Goal: Complete application form: Complete application form

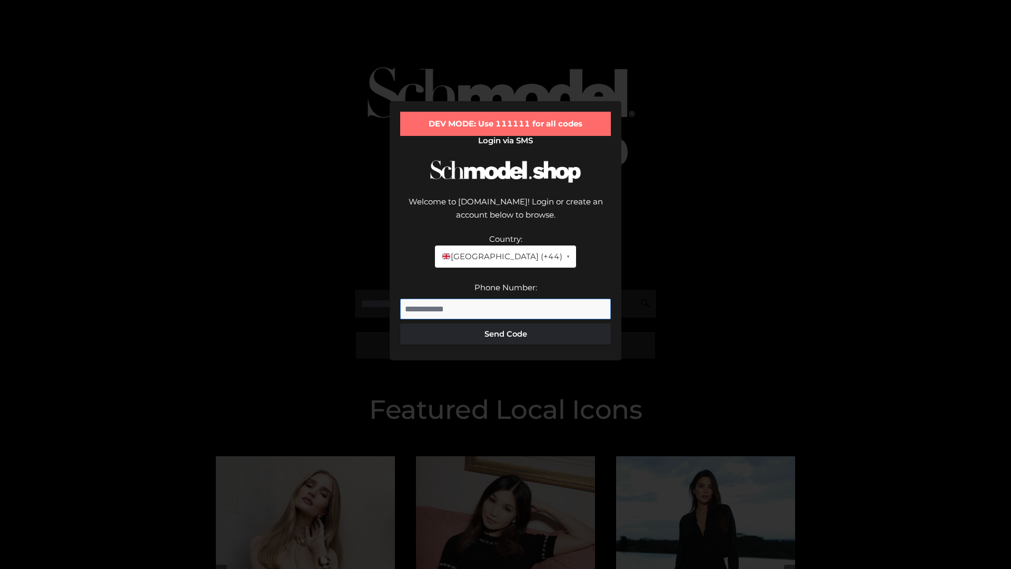
click at [506, 299] on input "Phone Number:" at bounding box center [505, 309] width 211 height 21
type input "**********"
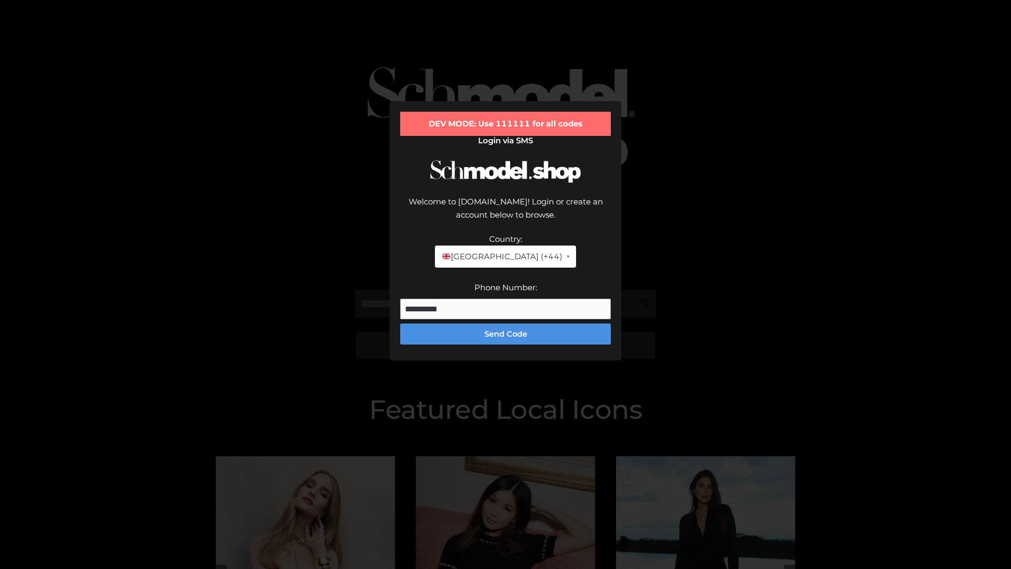
click at [506, 323] on button "Send Code" at bounding box center [505, 333] width 211 height 21
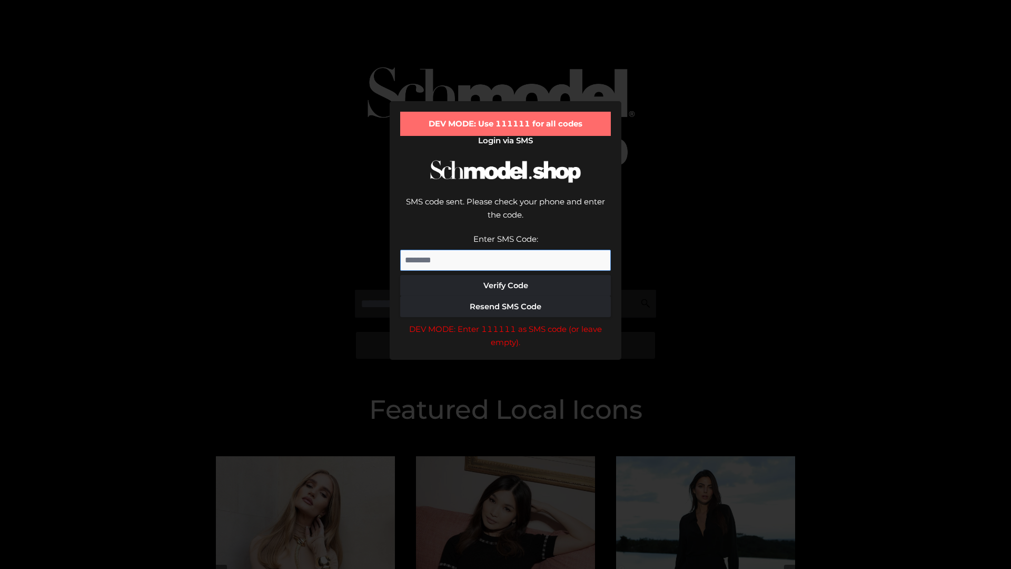
click at [506, 250] on input "Enter SMS Code:" at bounding box center [505, 260] width 211 height 21
type input "******"
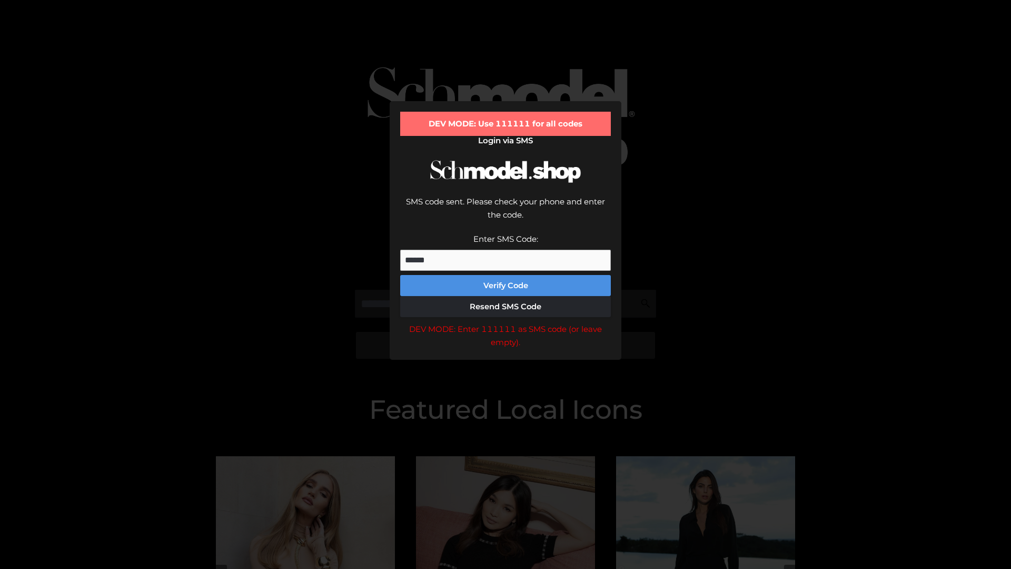
click at [506, 275] on button "Verify Code" at bounding box center [505, 285] width 211 height 21
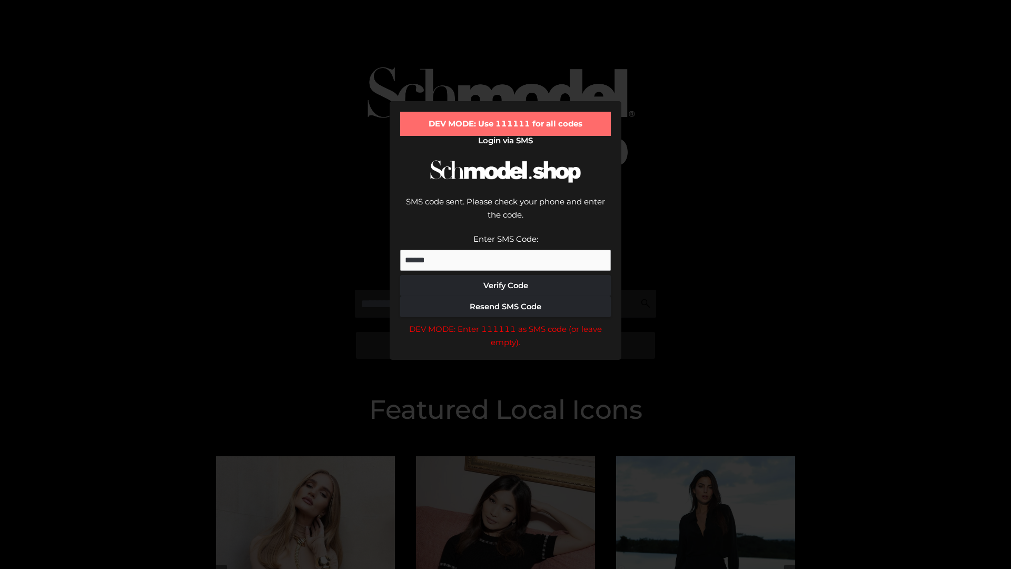
click at [506, 322] on div "DEV MODE: Enter 111111 as SMS code (or leave empty)." at bounding box center [505, 335] width 211 height 27
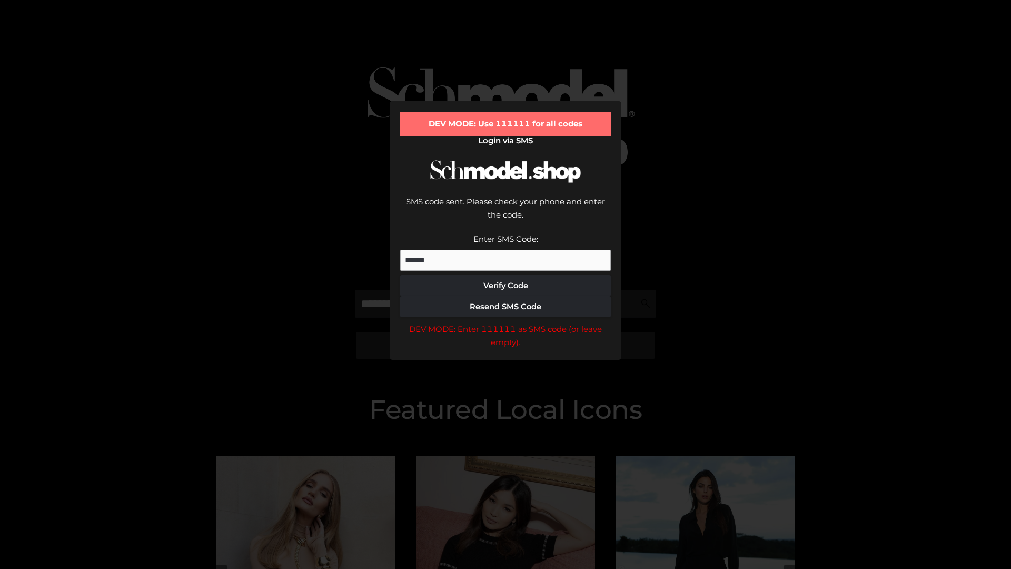
click at [506, 322] on div "DEV MODE: Enter 111111 as SMS code (or leave empty)." at bounding box center [505, 335] width 211 height 27
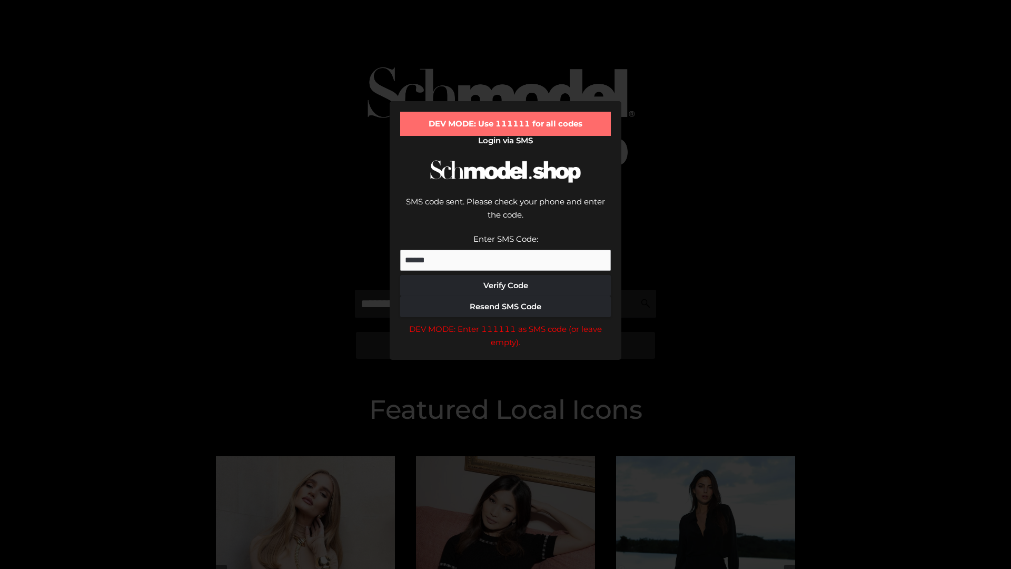
click at [506, 322] on div "DEV MODE: Enter 111111 as SMS code (or leave empty)." at bounding box center [505, 335] width 211 height 27
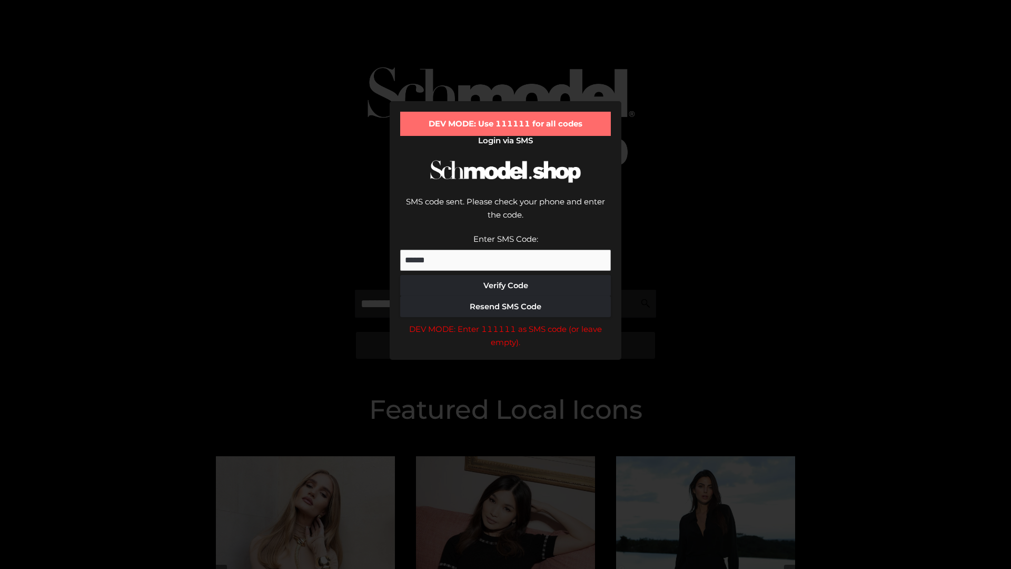
click at [506, 322] on div "DEV MODE: Enter 111111 as SMS code (or leave empty)." at bounding box center [505, 335] width 211 height 27
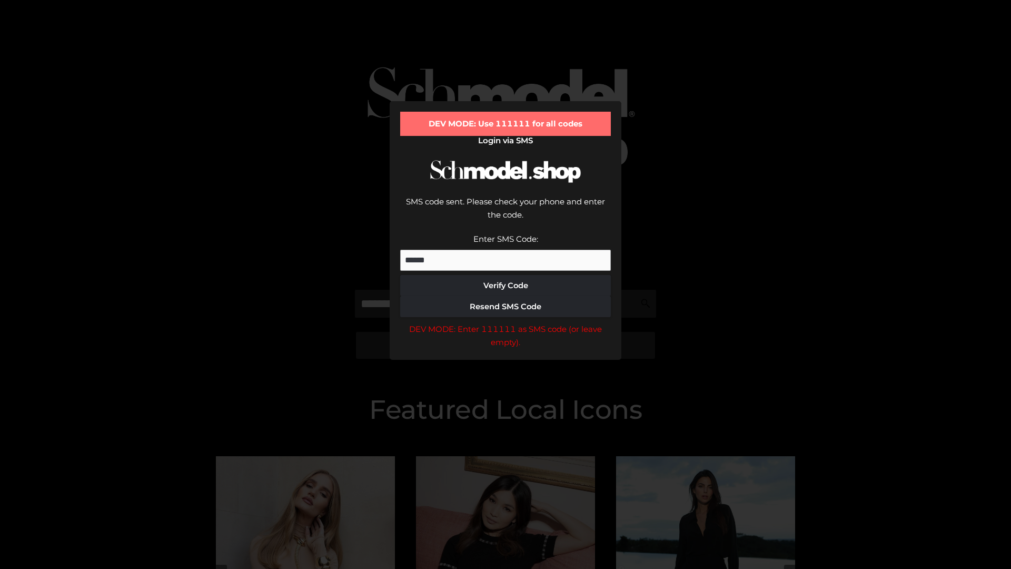
click at [506, 322] on div "DEV MODE: Enter 111111 as SMS code (or leave empty)." at bounding box center [505, 335] width 211 height 27
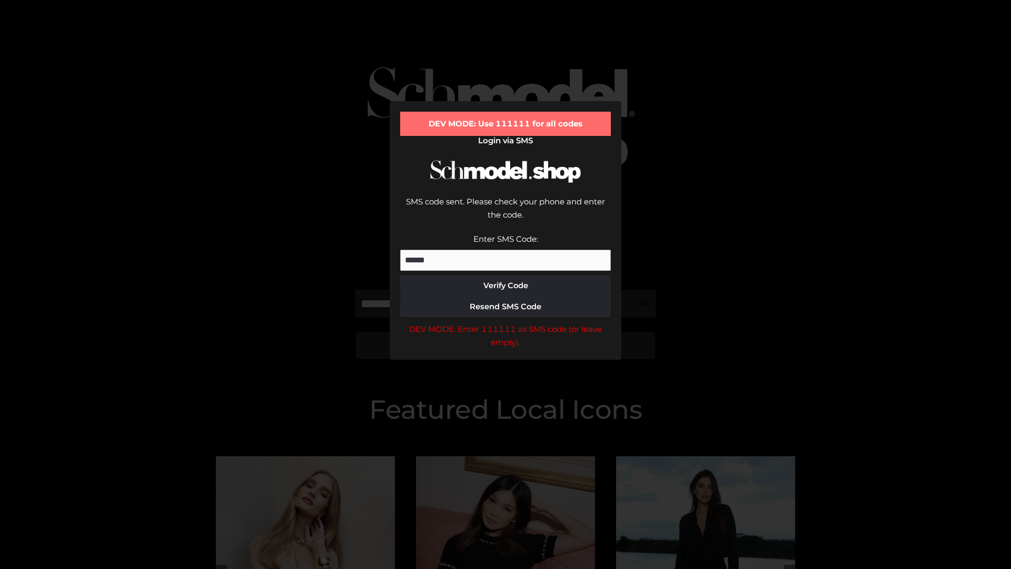
click at [506, 322] on div "DEV MODE: Enter 111111 as SMS code (or leave empty)." at bounding box center [505, 335] width 211 height 27
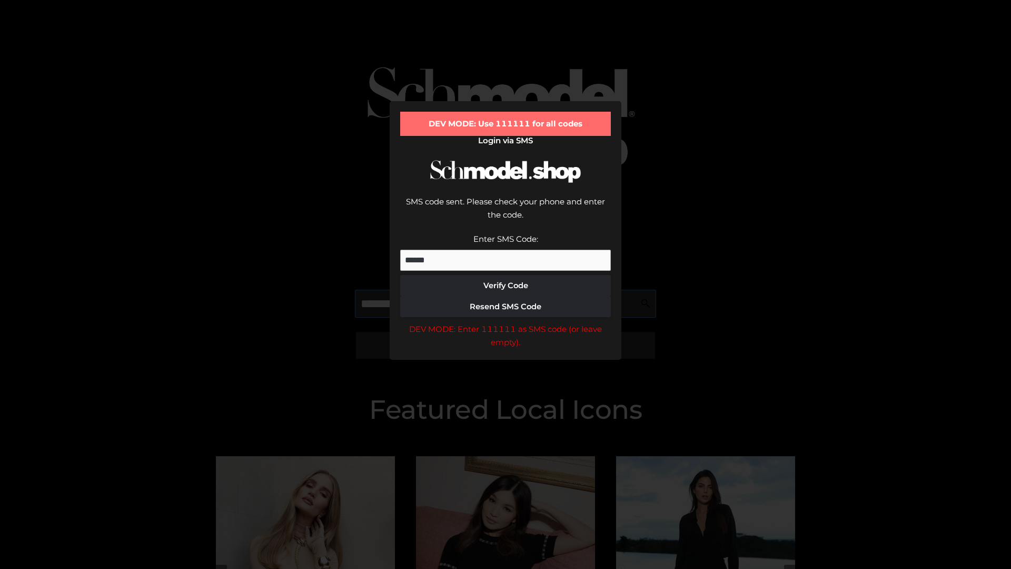
scroll to position [0, 54]
click at [506, 322] on div "DEV MODE: Enter 111111 as SMS code (or leave empty)." at bounding box center [505, 335] width 211 height 27
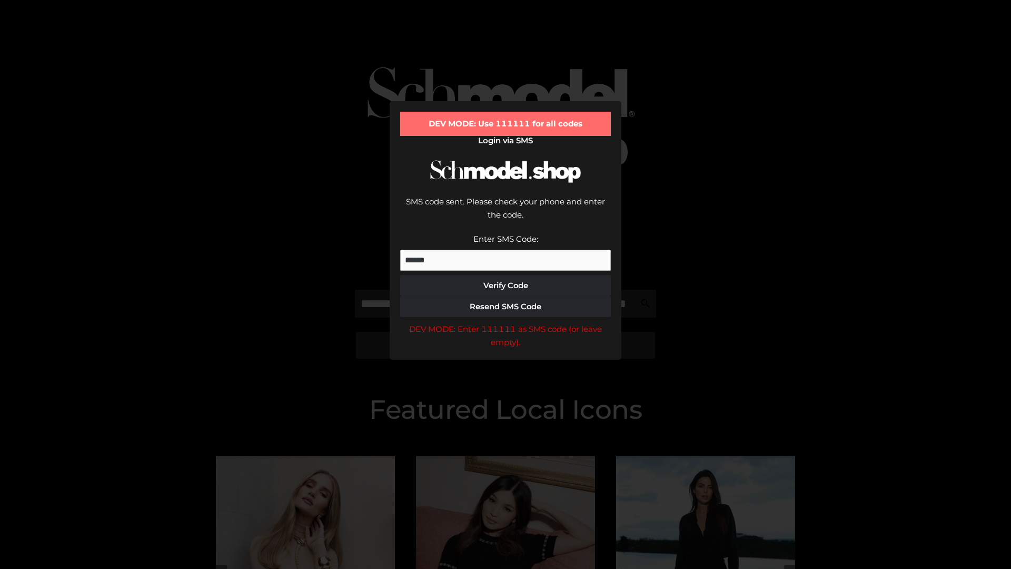
click at [506, 322] on div "DEV MODE: Enter 111111 as SMS code (or leave empty)." at bounding box center [505, 335] width 211 height 27
type input "**********"
